Goal: Navigation & Orientation: Find specific page/section

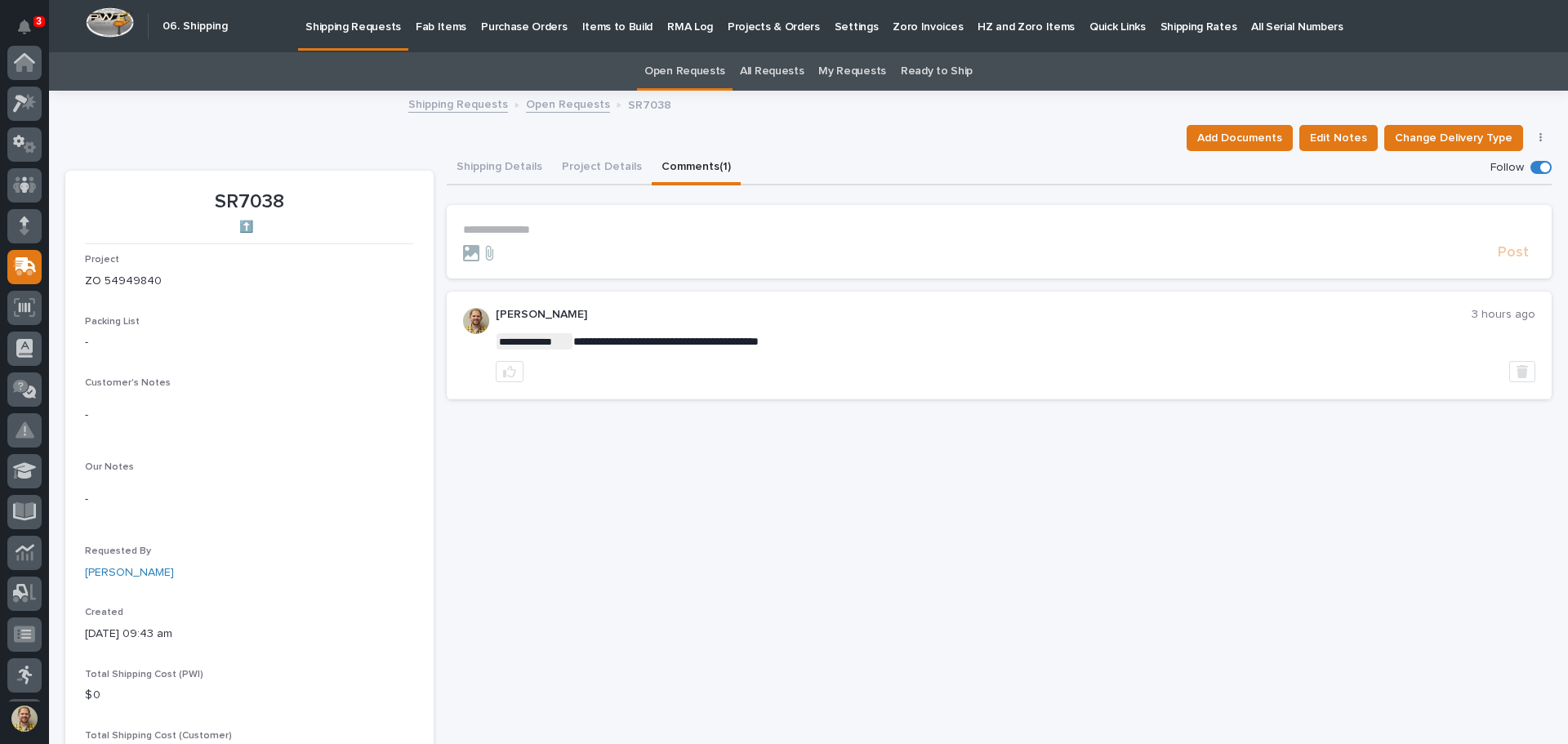
scroll to position [202, 0]
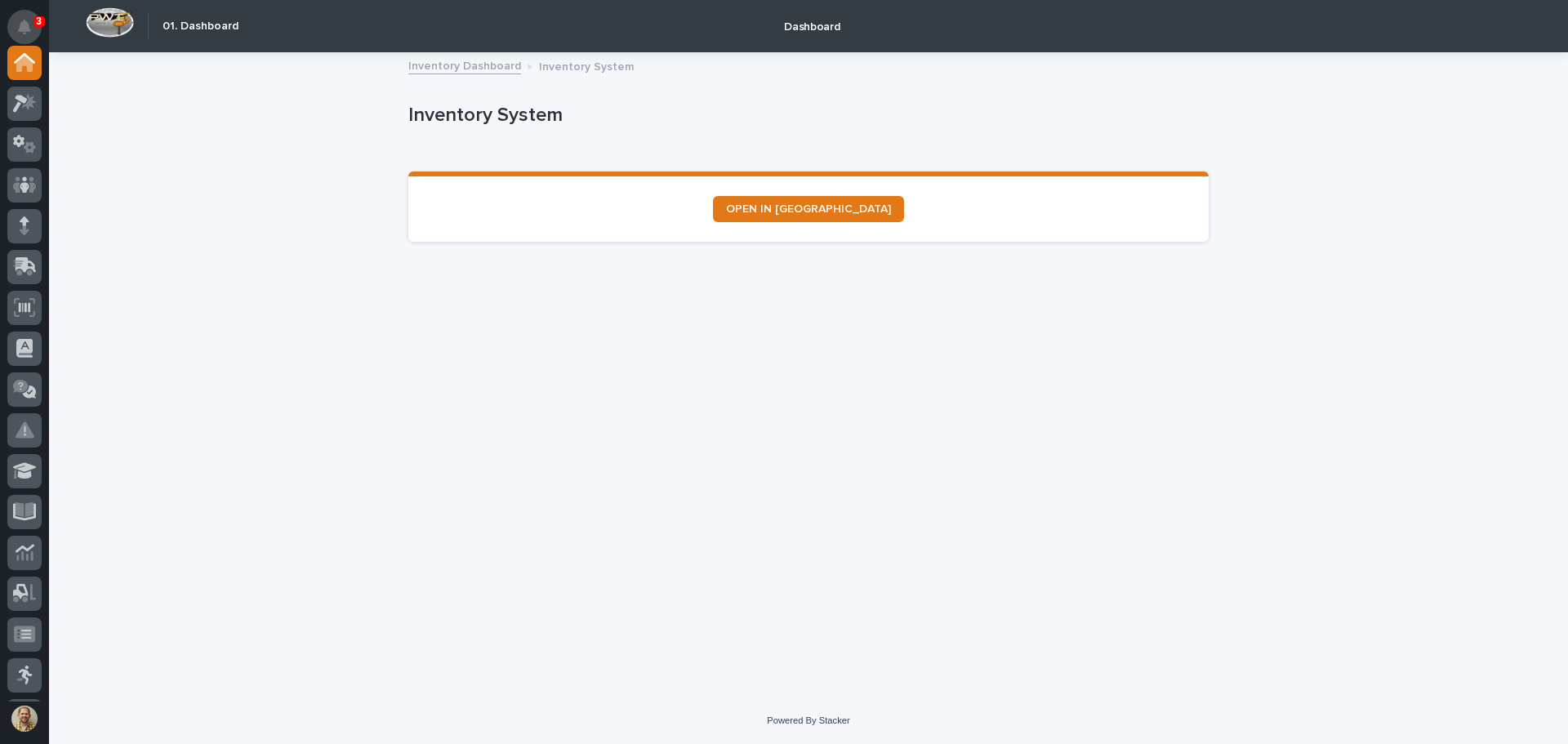
click at [25, 28] on icon "Notifications" at bounding box center [24, 27] width 13 height 15
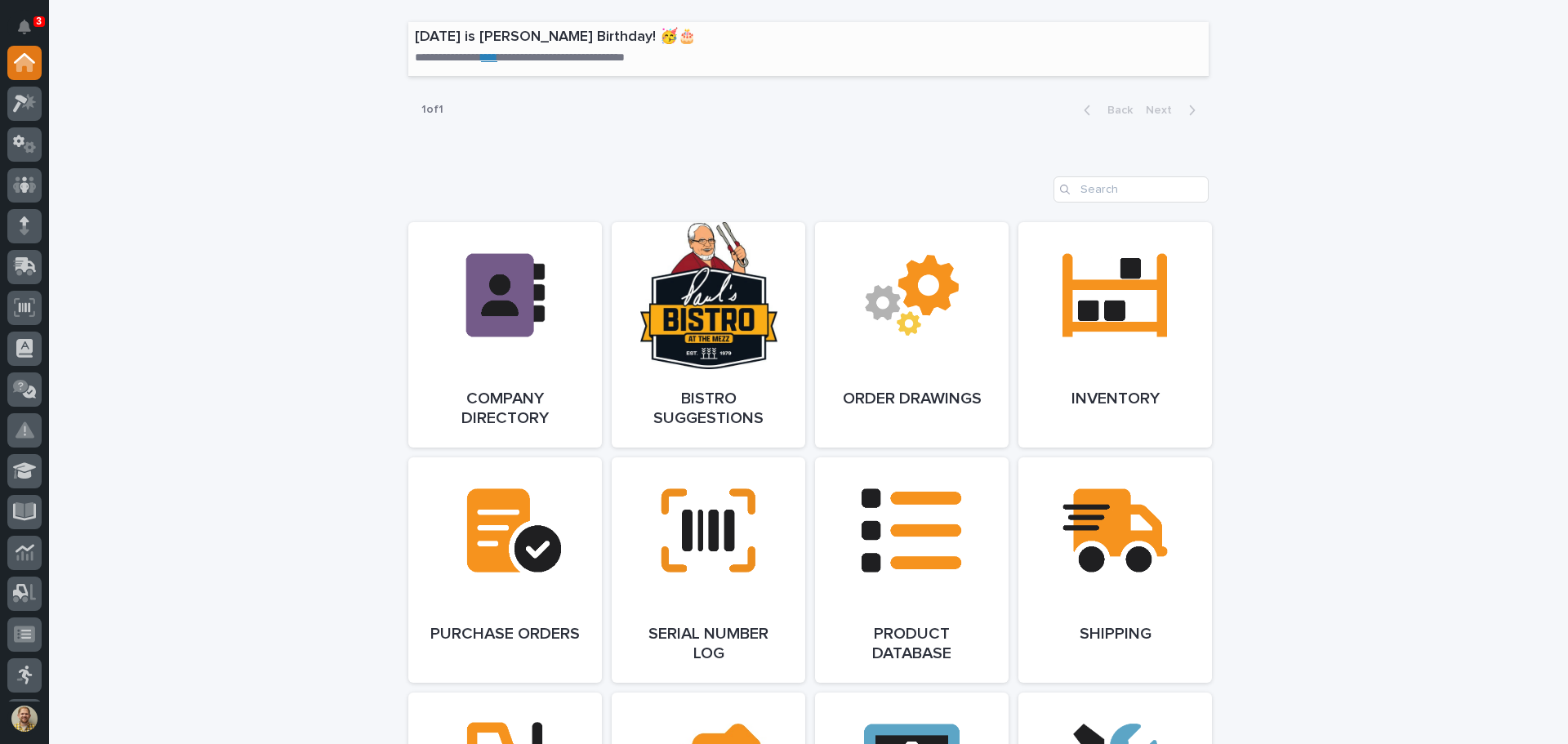
scroll to position [1144, 0]
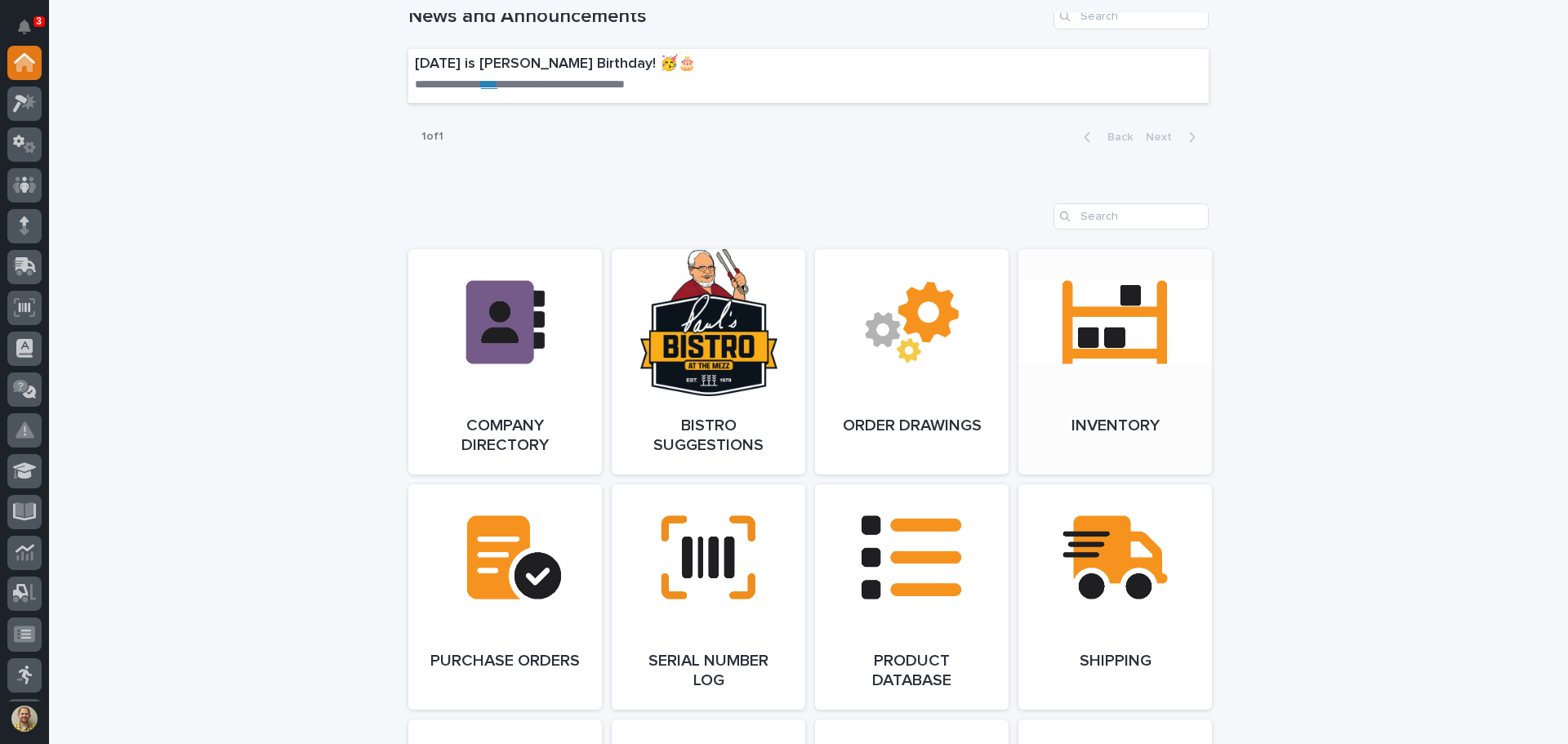
click at [1078, 373] on link "Open Link" at bounding box center [1114, 362] width 194 height 226
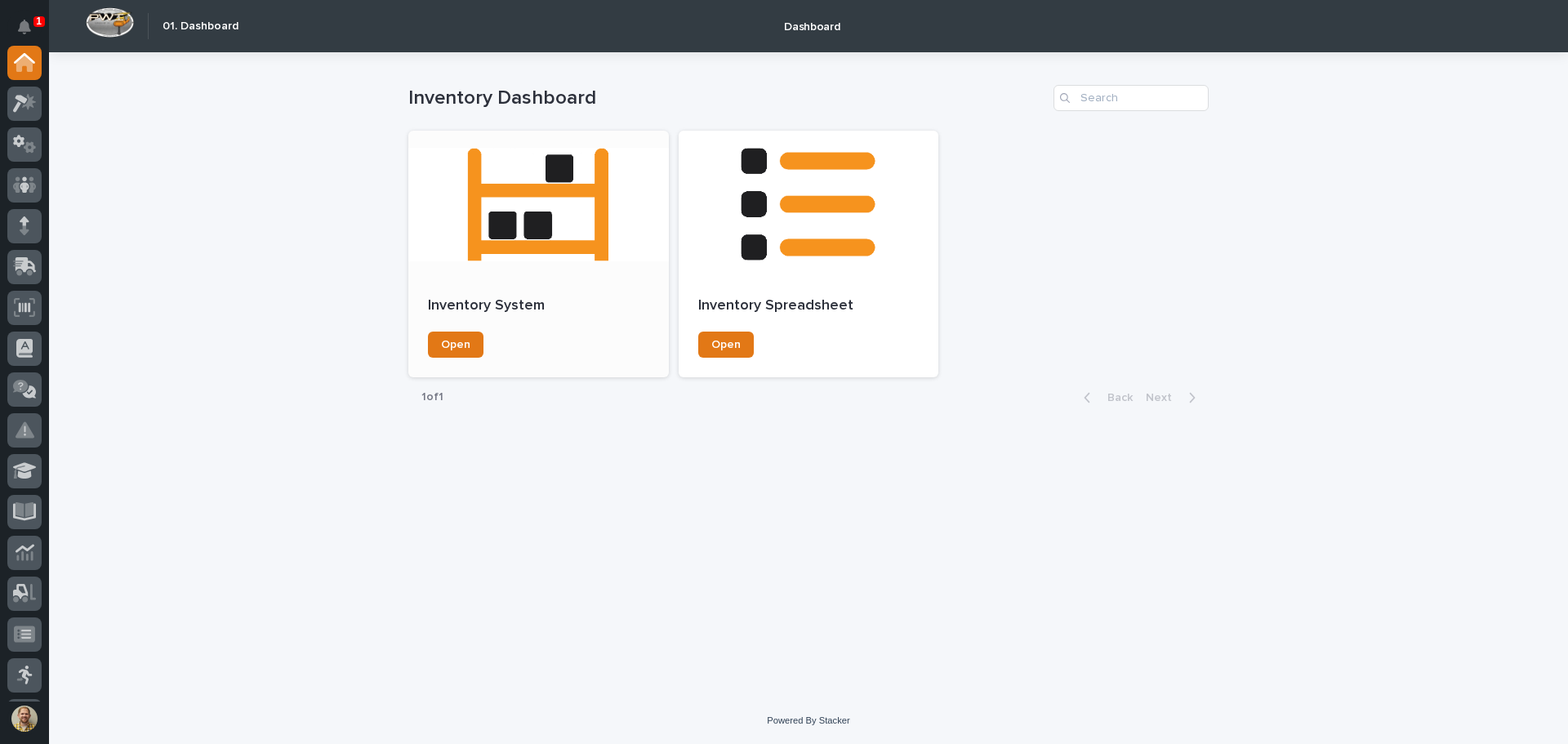
click at [558, 234] on div at bounding box center [539, 204] width 261 height 147
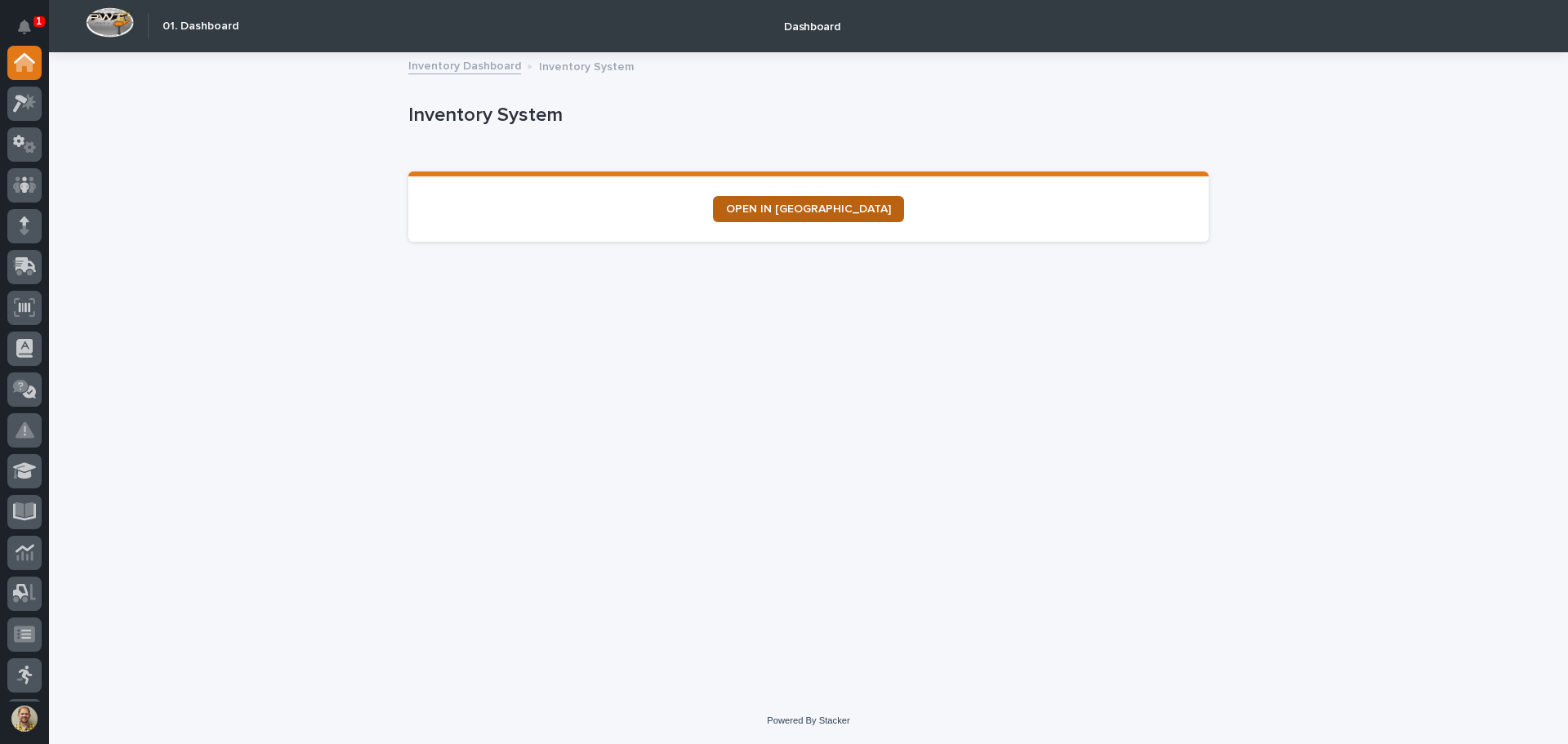
click at [767, 205] on span "OPEN IN [GEOGRAPHIC_DATA]" at bounding box center [808, 209] width 164 height 12
